Goal: Task Accomplishment & Management: Manage account settings

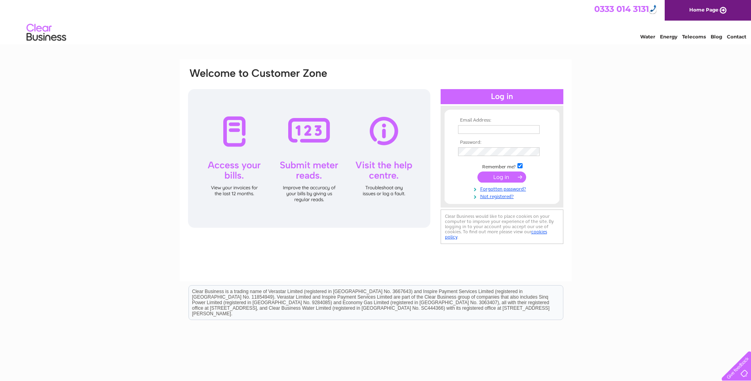
click at [475, 130] on input "text" at bounding box center [499, 129] width 82 height 9
drag, startPoint x: 504, startPoint y: 129, endPoint x: 540, endPoint y: 129, distance: 36.4
click at [540, 129] on input "karen@panda-print.co.ukThomasDan1!" at bounding box center [499, 130] width 82 height 10
type input "karen@panda-print.co.uk"
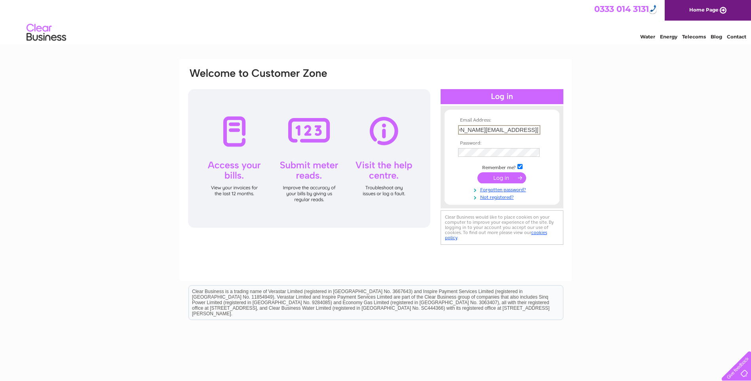
scroll to position [0, 0]
click at [519, 176] on input "submit" at bounding box center [501, 176] width 49 height 11
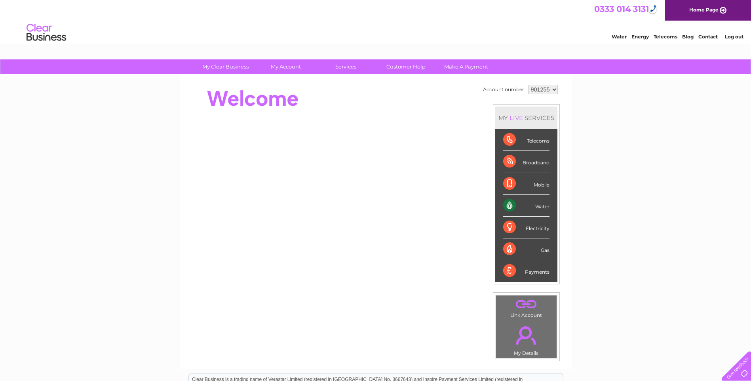
click at [511, 205] on div "Water" at bounding box center [526, 206] width 46 height 22
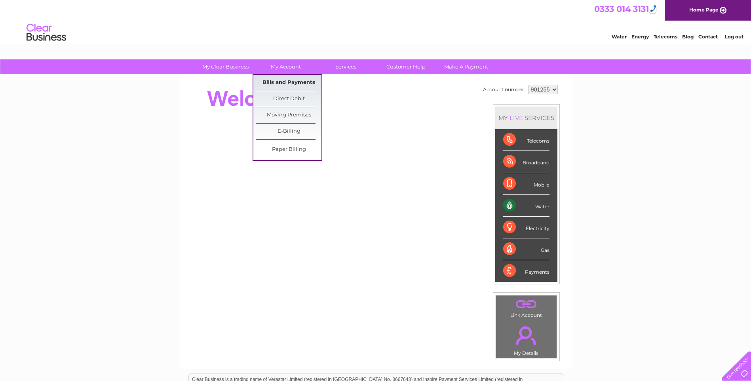
click at [284, 83] on link "Bills and Payments" at bounding box center [288, 83] width 65 height 16
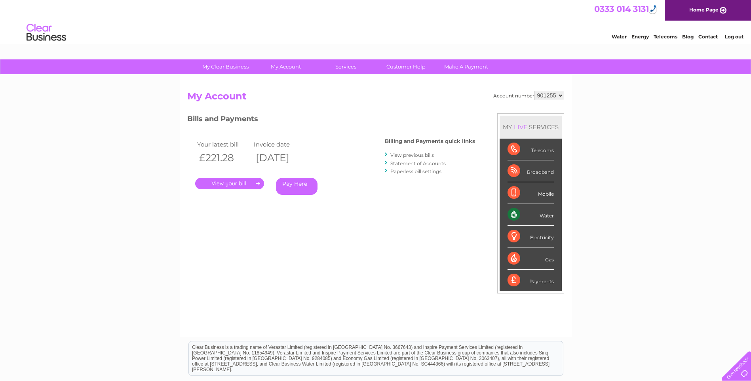
click at [234, 182] on link "." at bounding box center [229, 183] width 69 height 11
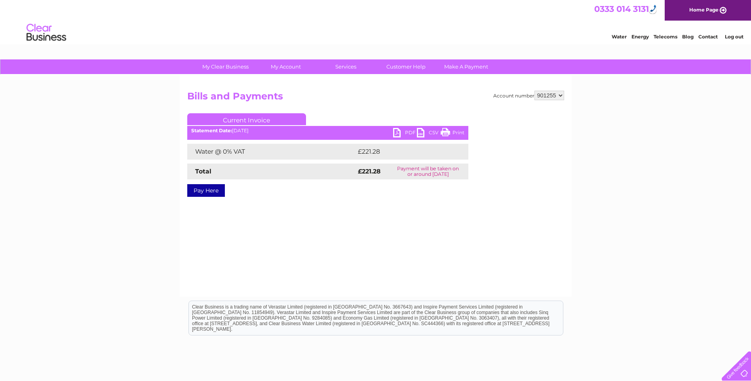
click at [397, 130] on link "PDF" at bounding box center [405, 133] width 24 height 11
